Goal: Communication & Community: Answer question/provide support

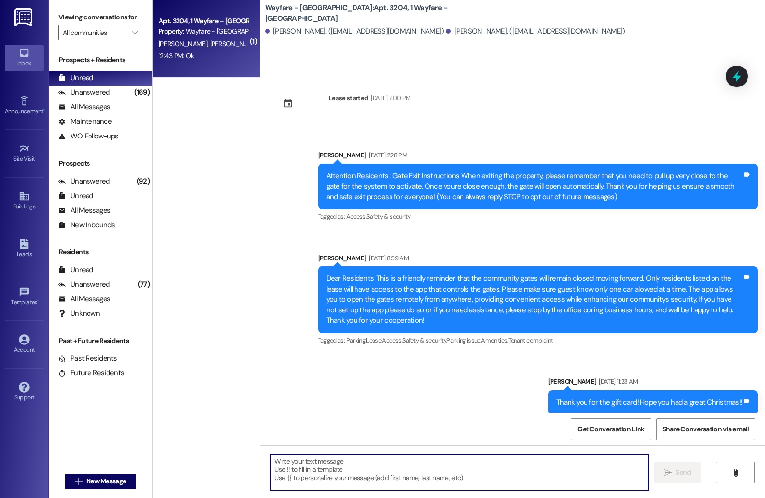
scroll to position [6807, 0]
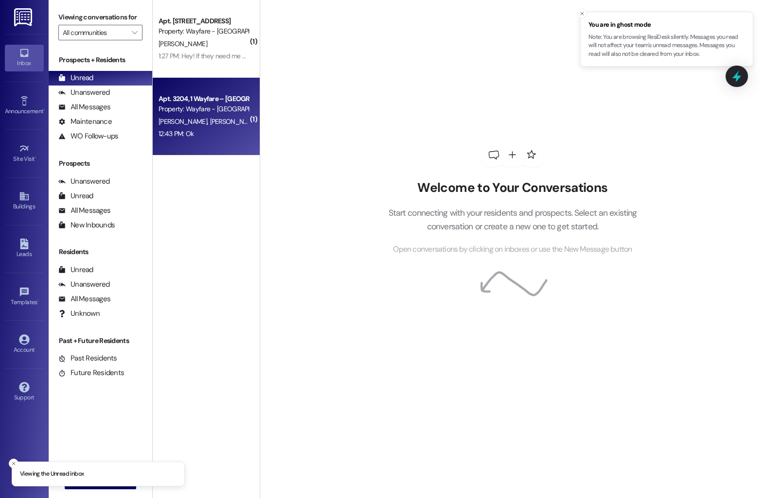
click at [212, 119] on span "[PERSON_NAME]" at bounding box center [234, 121] width 49 height 9
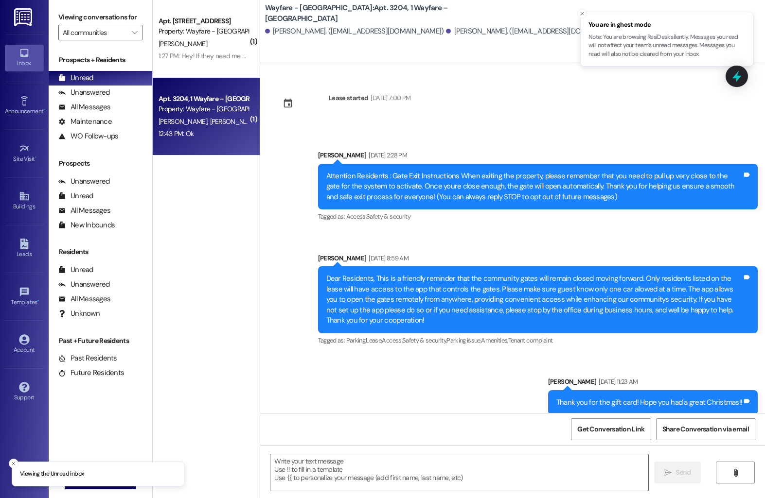
scroll to position [6821, 0]
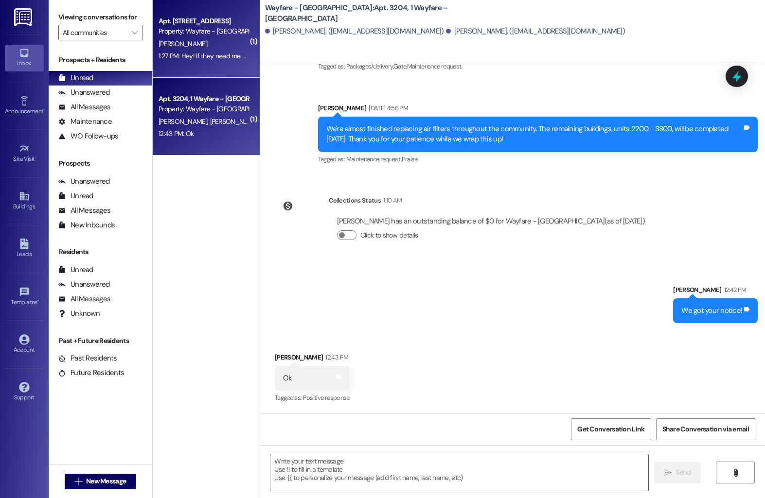
click at [206, 65] on div "Apt. 1003, 1 Wayfare – Cumberland Park Property: Wayfare - Cumberland Park E. M…" at bounding box center [206, 39] width 107 height 78
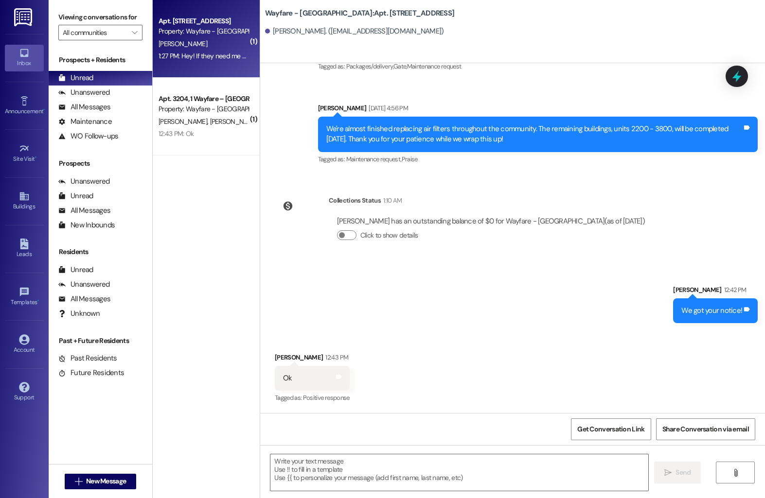
scroll to position [0, 0]
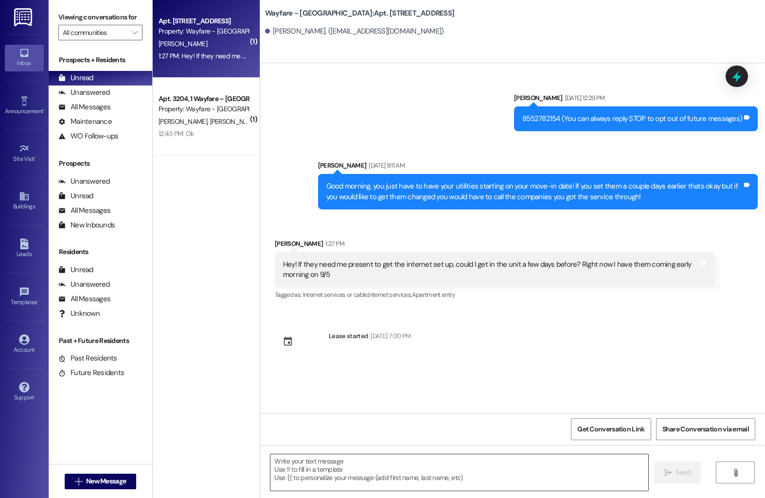
click at [311, 479] on textarea at bounding box center [459, 473] width 378 height 36
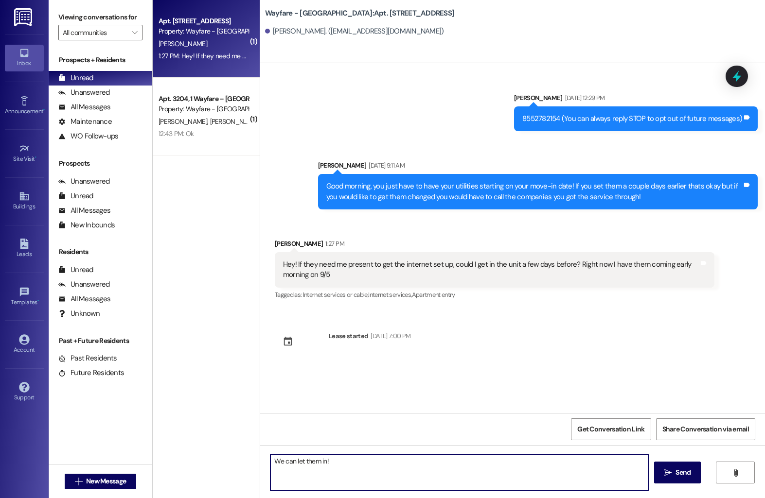
type textarea "We can let them in!"
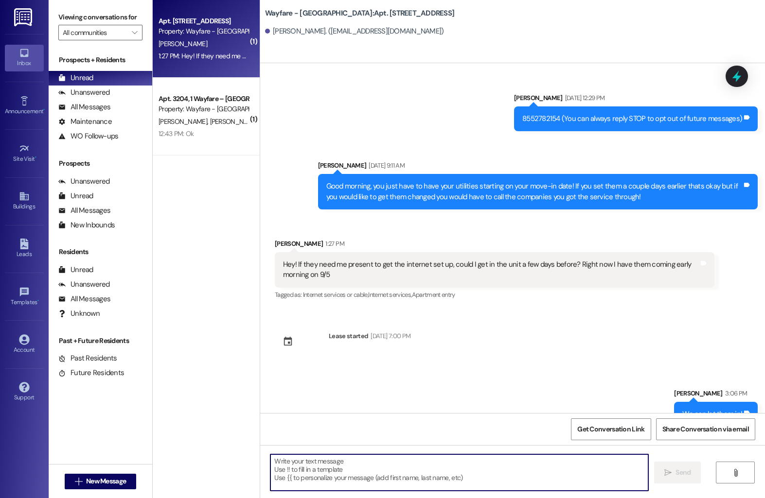
scroll to position [21, 0]
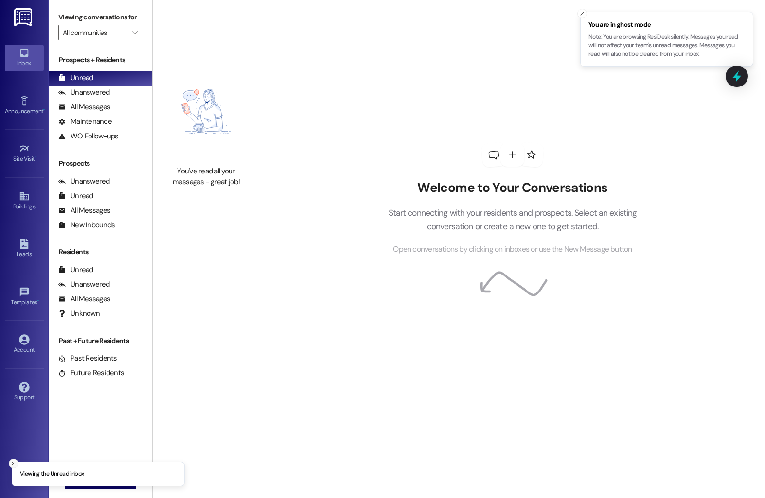
click at [11, 464] on icon "Close toast" at bounding box center [14, 464] width 6 height 6
click at [86, 486] on span "New Message" at bounding box center [106, 482] width 40 height 10
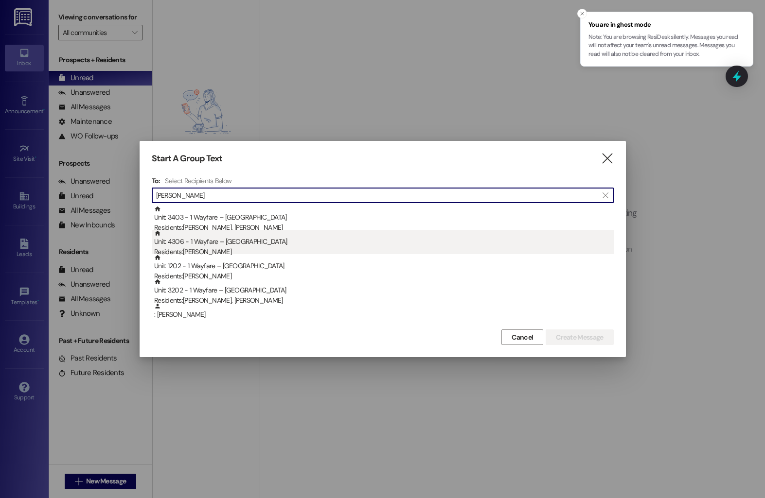
type input "james"
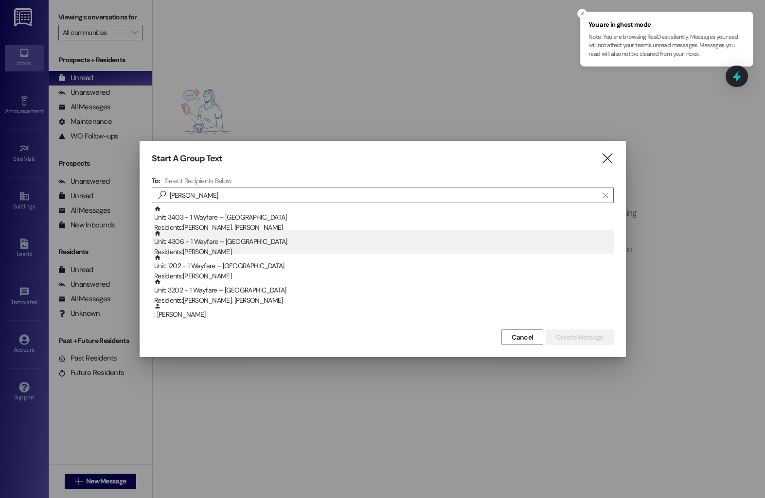
click at [219, 249] on div "Residents: James Cazanas" at bounding box center [384, 252] width 460 height 10
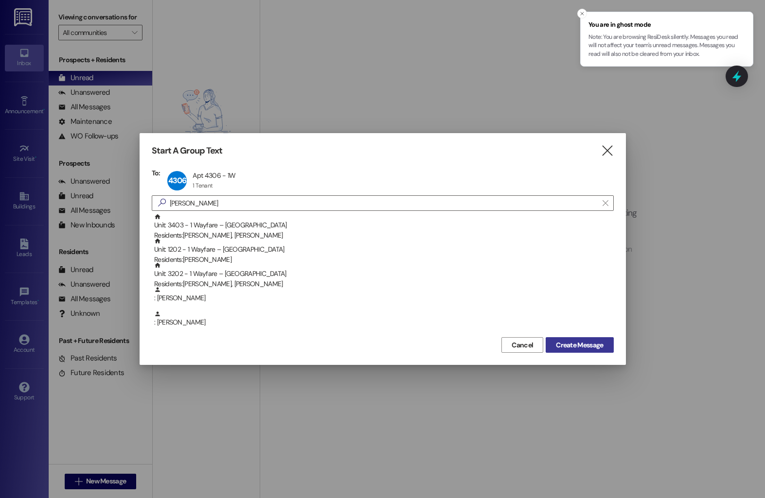
click at [581, 343] on span "Create Message" at bounding box center [579, 345] width 47 height 10
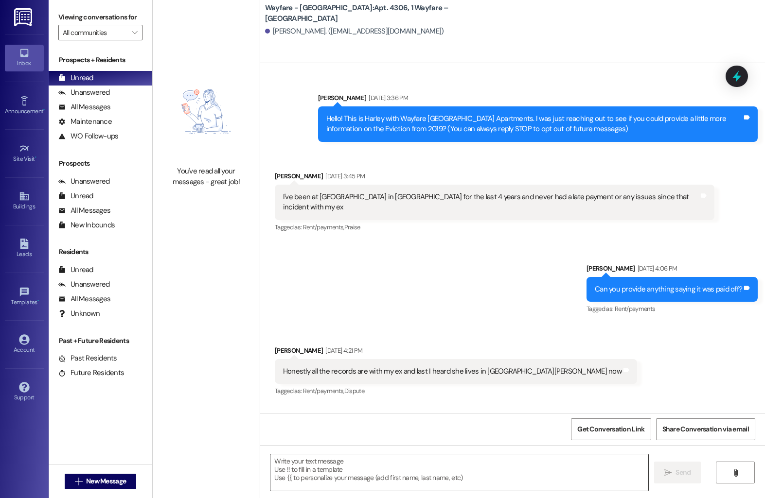
scroll to position [10901, 0]
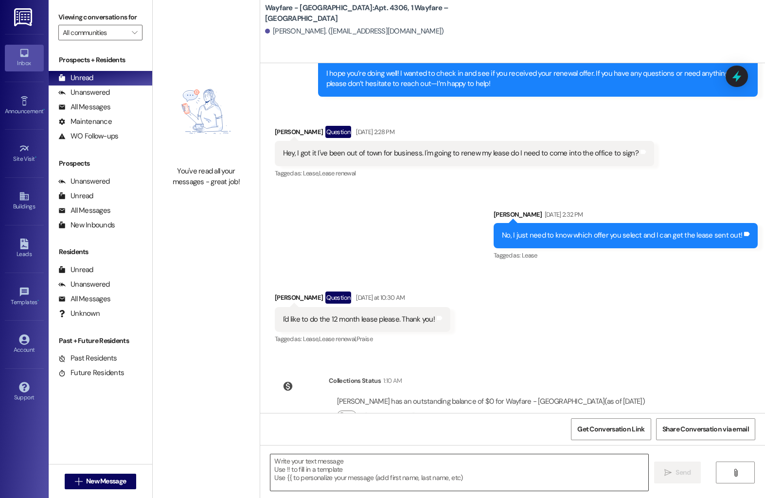
click at [406, 466] on textarea at bounding box center [459, 473] width 378 height 36
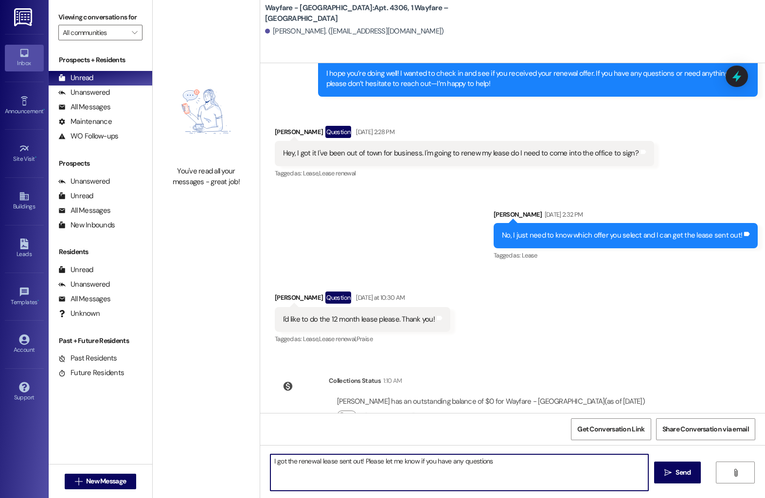
type textarea "I got the renewal lease sent out! Please let me know if you have any questions"
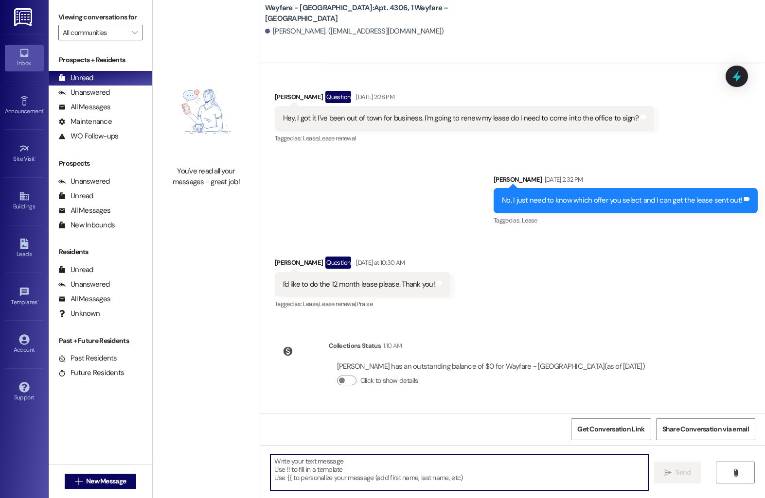
scroll to position [10969, 0]
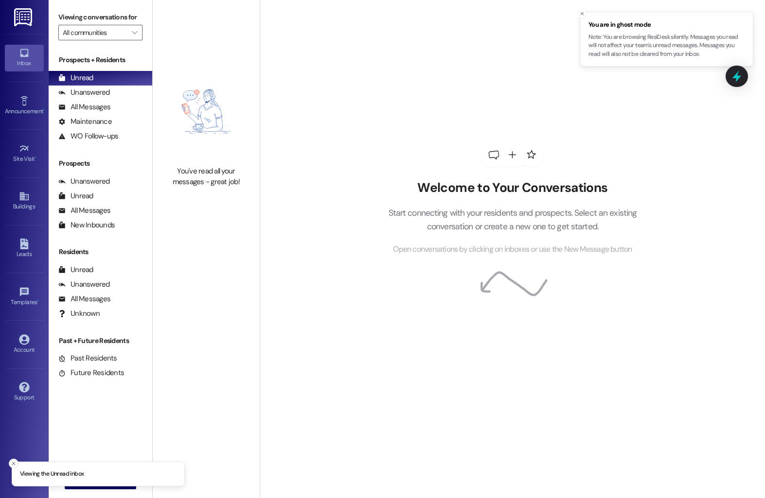
click at [12, 462] on line "Close toast" at bounding box center [13, 463] width 3 height 3
click at [90, 485] on span "New Message" at bounding box center [106, 482] width 40 height 10
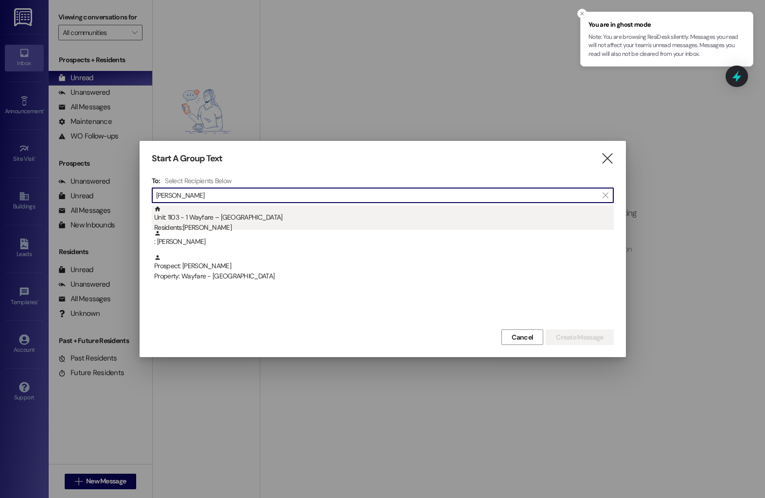
type input "[PERSON_NAME]"
click at [249, 223] on div "Residents: [PERSON_NAME]" at bounding box center [384, 228] width 460 height 10
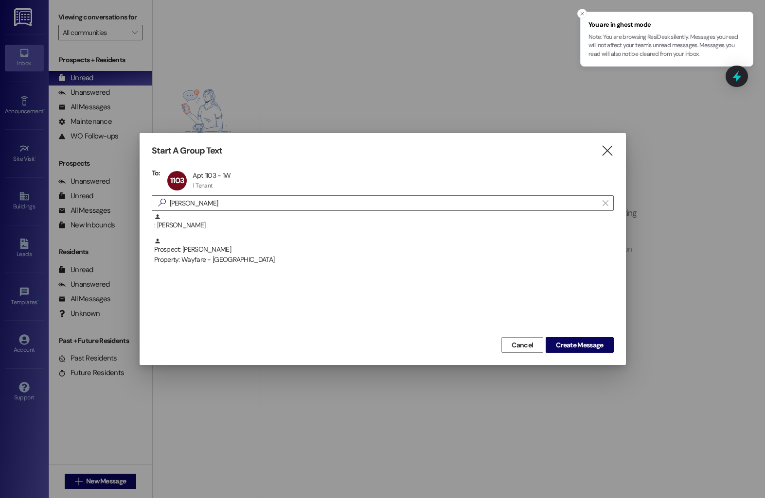
click at [546, 354] on div "Start A Group Text  To: 1103 Apt 1103 - 1W Apt 1103 - 1W 1 Tenant 1 Tenant cli…" at bounding box center [383, 249] width 486 height 232
click at [568, 347] on span "Create Message" at bounding box center [579, 345] width 47 height 10
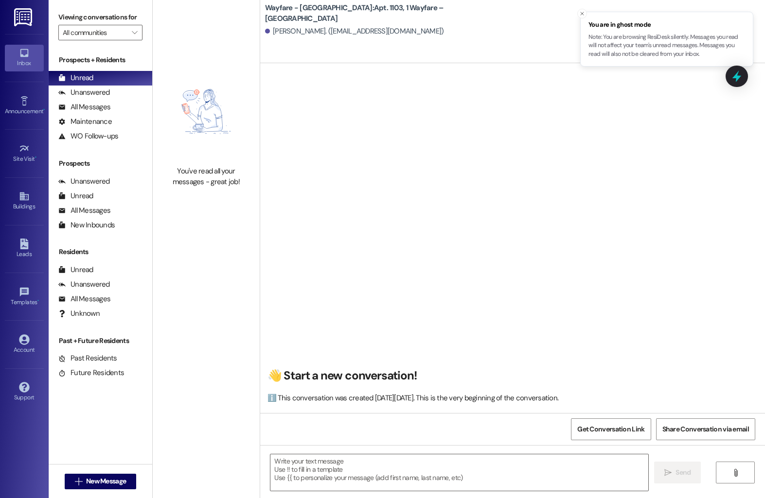
scroll to position [6543, 0]
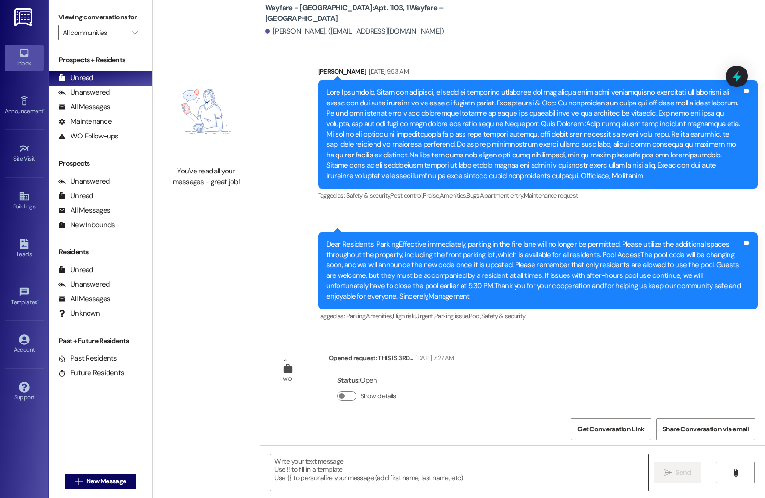
click at [391, 463] on textarea at bounding box center [459, 473] width 378 height 36
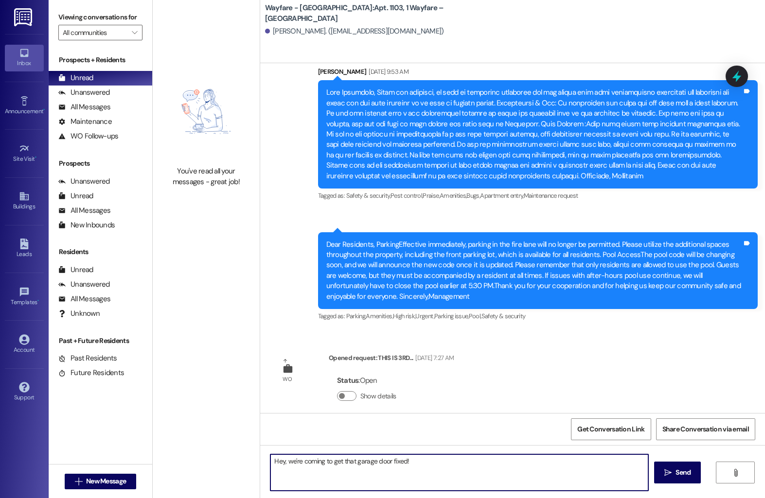
type textarea "Hey, we're coming to get that garage door fixed!"
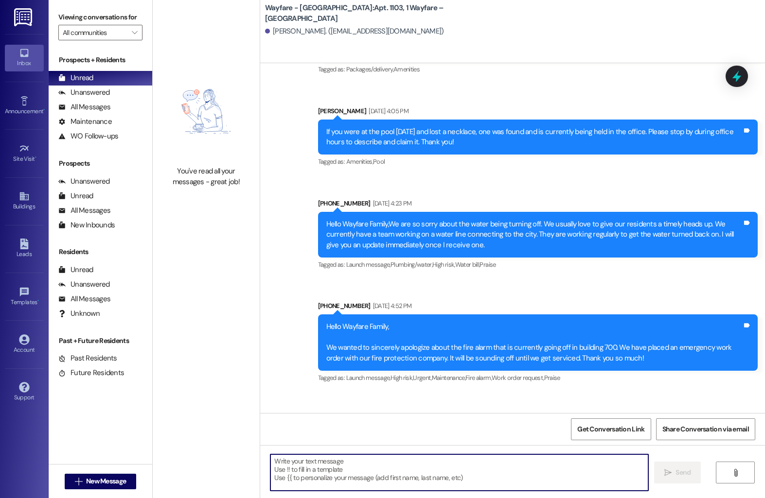
scroll to position [4774, 0]
